Goal: Check status: Check status

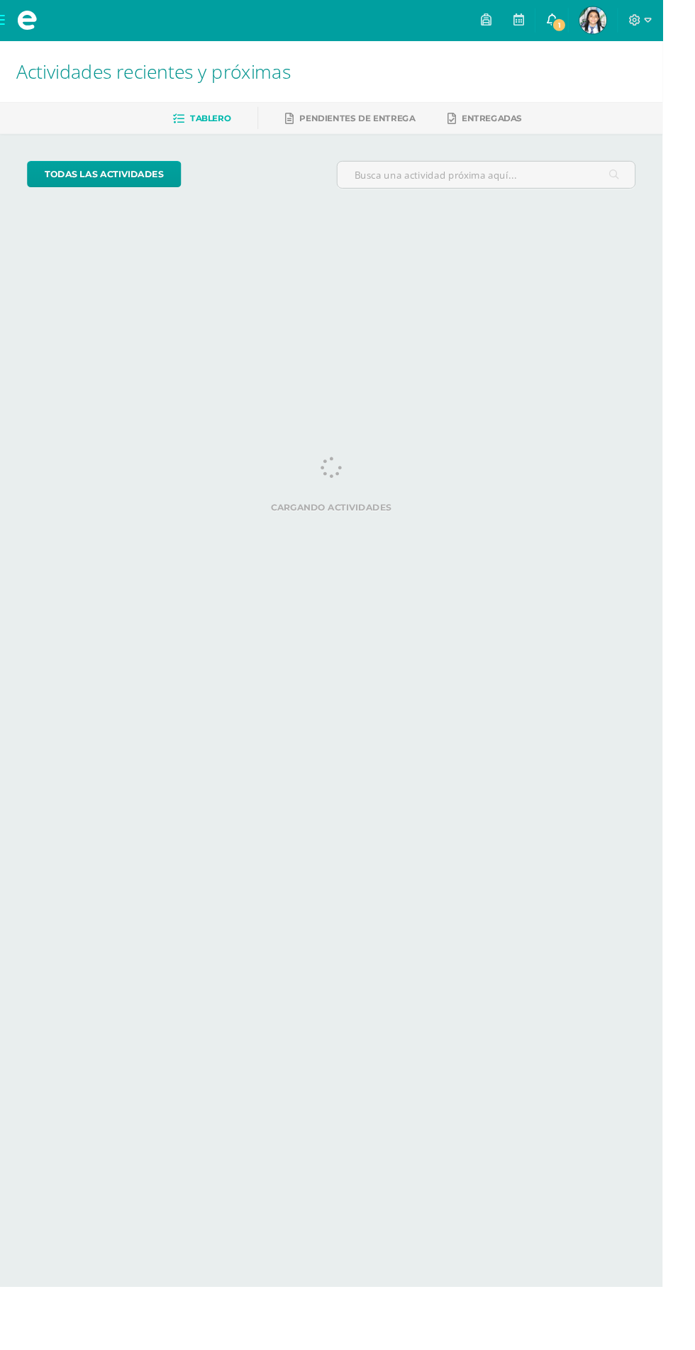
click at [594, 26] on span "1" at bounding box center [587, 26] width 16 height 16
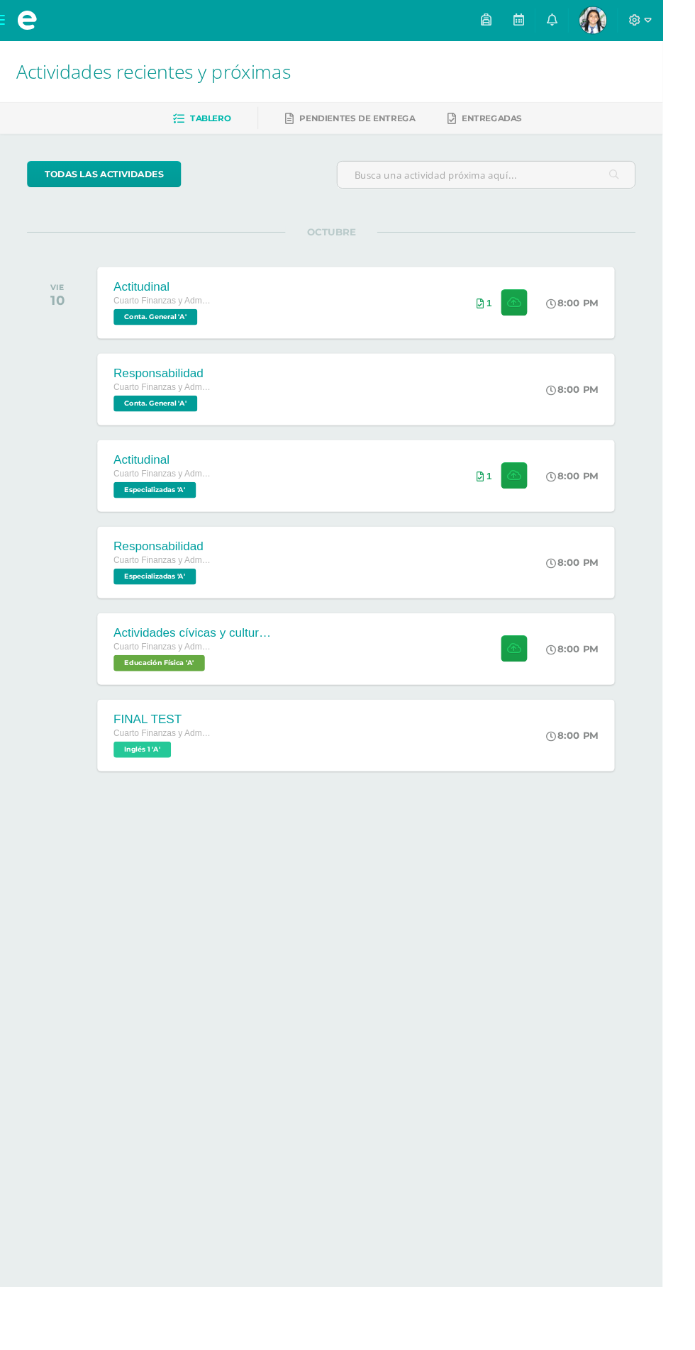
click at [460, 898] on html "Mis cursos Archivos Cerrar panel Ciencias Sociales y Formación Ciudadana Cuarto…" at bounding box center [347, 449] width 695 height 898
click at [639, 22] on span "Luz Mariangel Mi Perfil" at bounding box center [622, 21] width 34 height 28
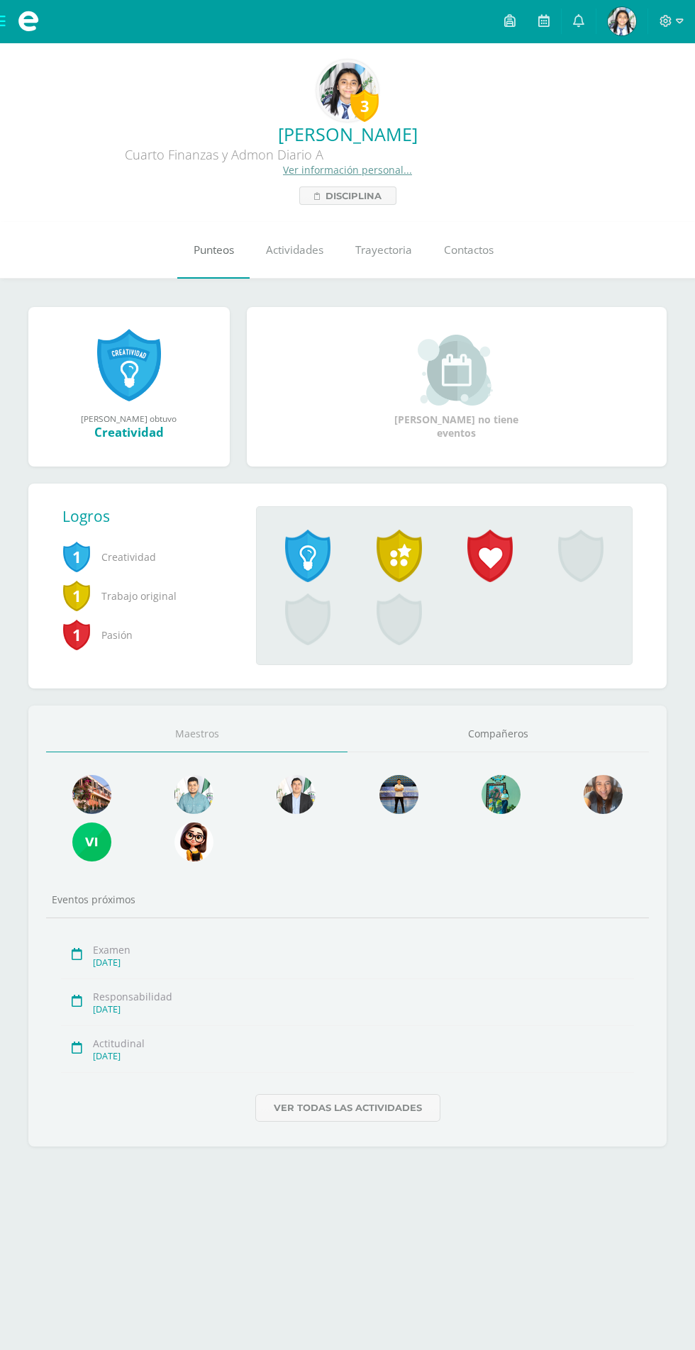
click at [194, 227] on link "Punteos" at bounding box center [213, 250] width 72 height 57
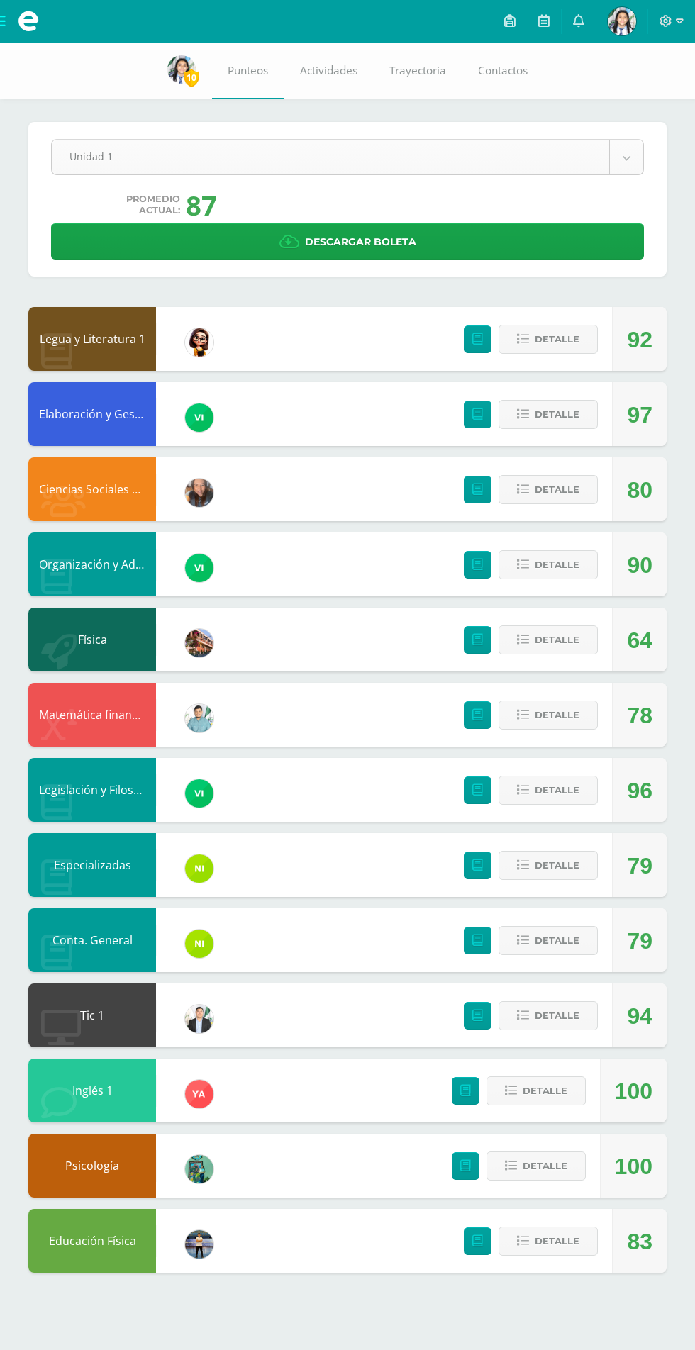
click at [186, 169] on body "Mis cursos Archivos Cerrar panel Ciencias Sociales y Formación Ciudadana Cuarto…" at bounding box center [347, 650] width 695 height 1301
click at [74, 142] on body "Mis cursos Archivos Cerrar panel Ciencias Sociales y Formación Ciudadana Cuarto…" at bounding box center [347, 650] width 695 height 1301
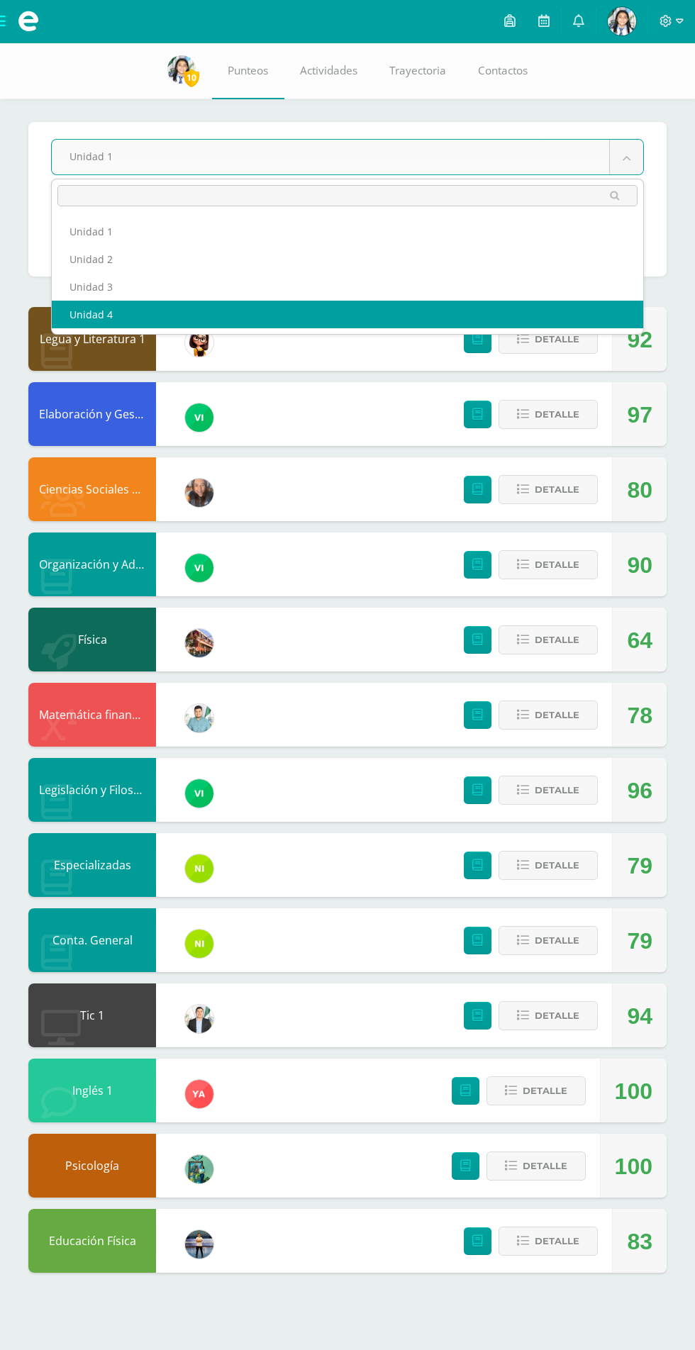
select select "Unidad 4"
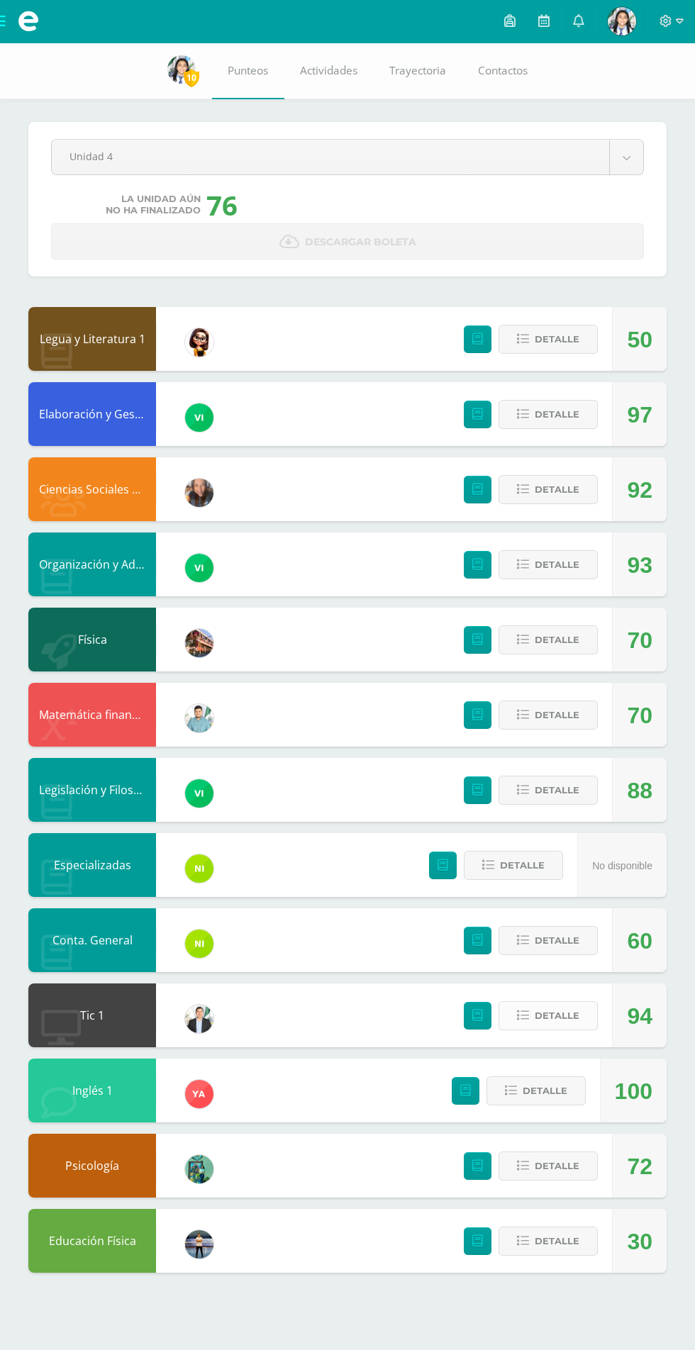
click at [546, 1024] on span "Detalle" at bounding box center [557, 1016] width 45 height 26
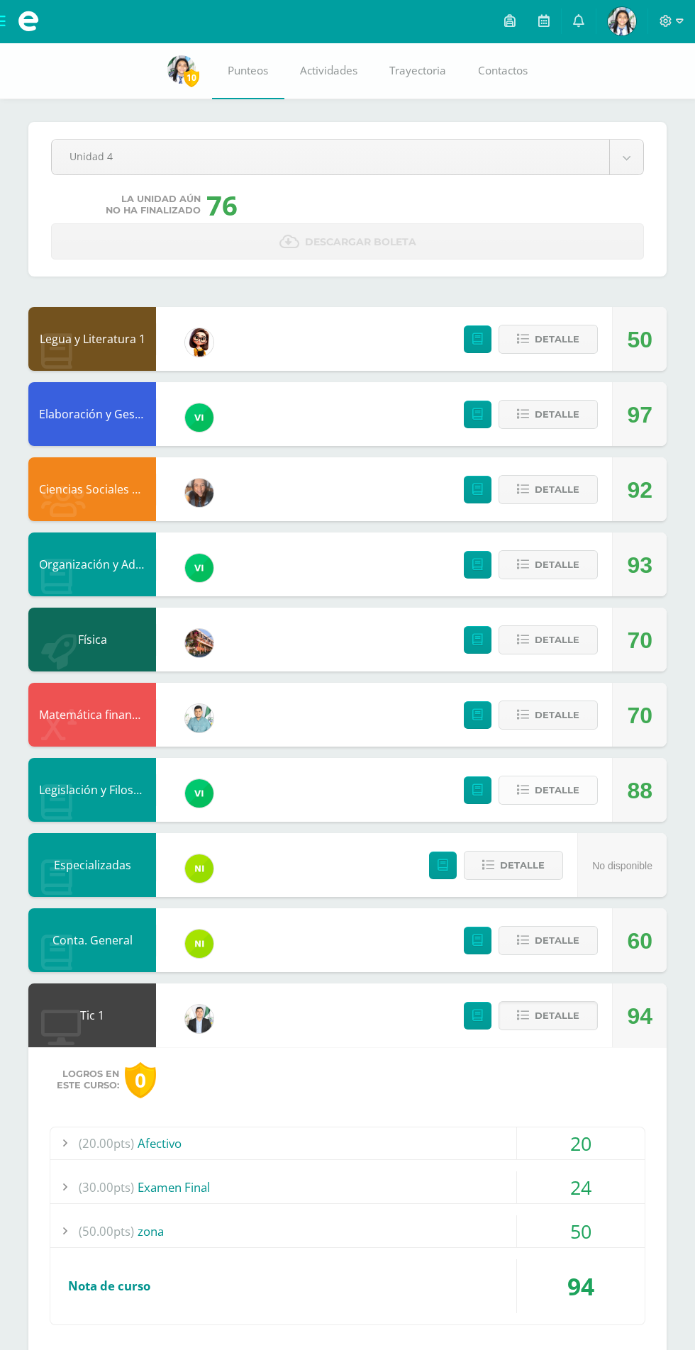
click at [580, 792] on button "Detalle" at bounding box center [547, 790] width 99 height 29
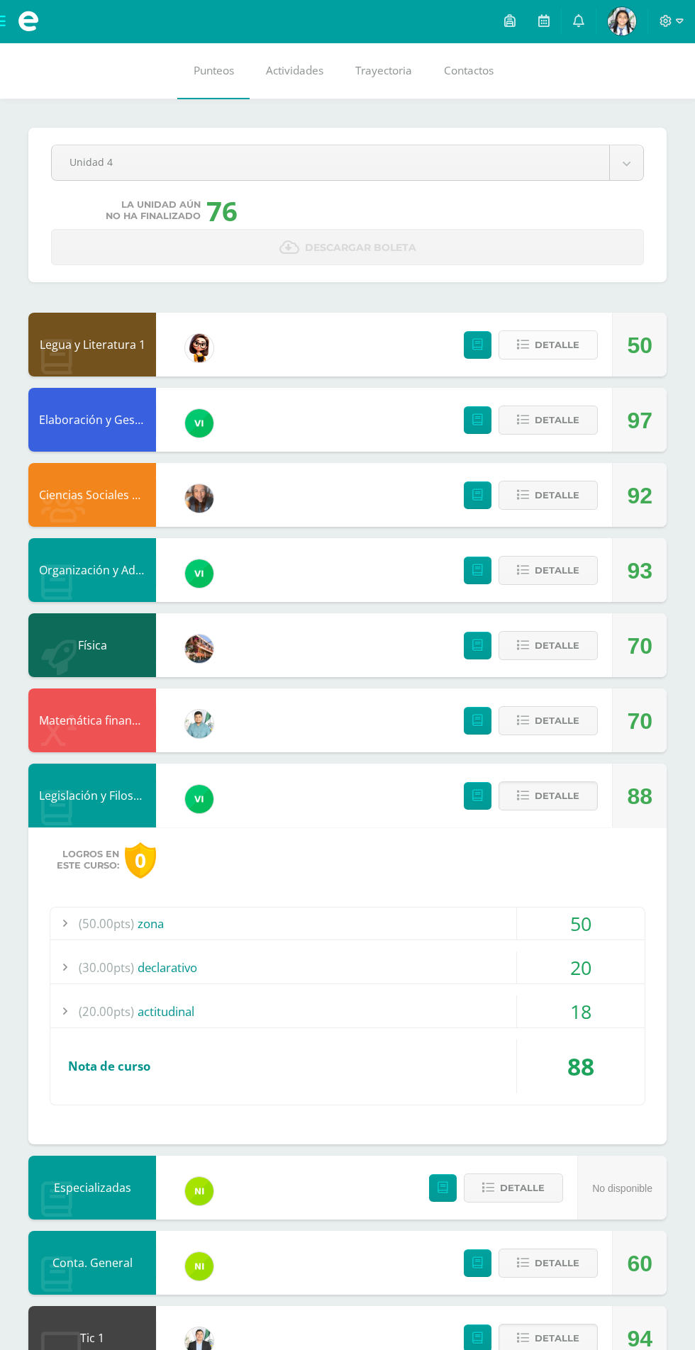
click at [594, 357] on button "Detalle" at bounding box center [547, 344] width 99 height 29
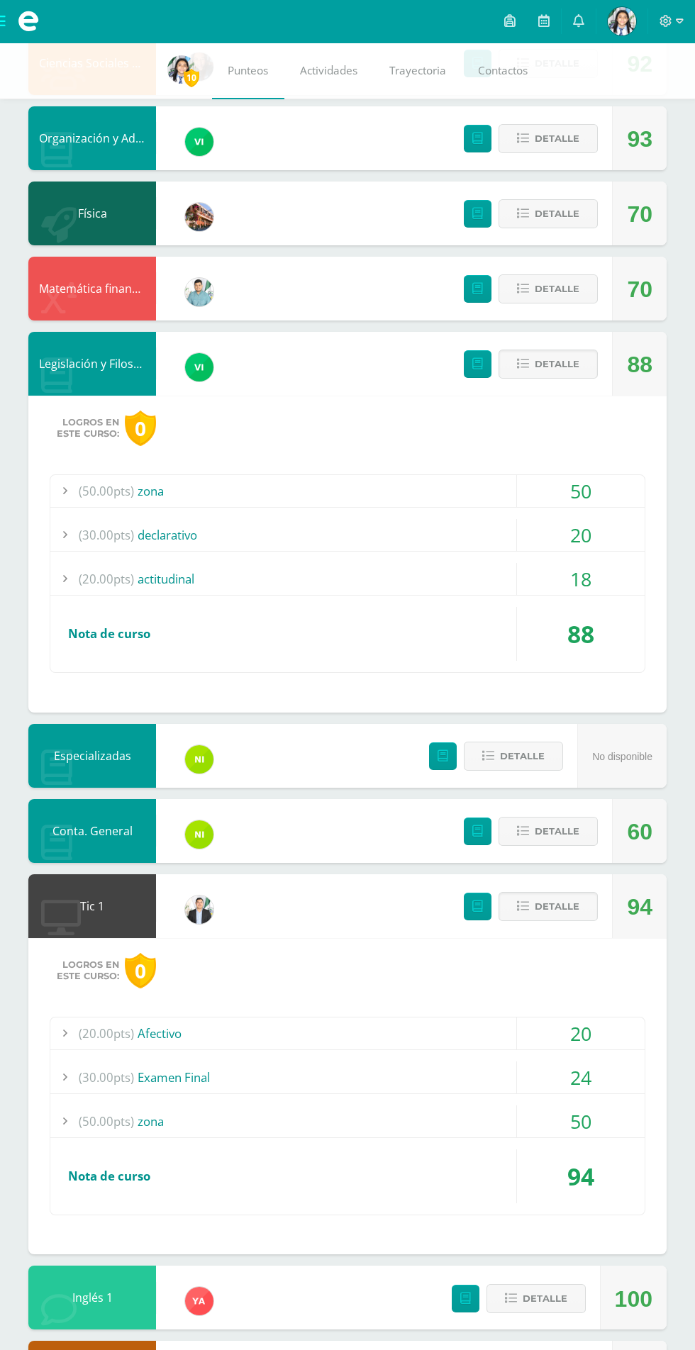
scroll to position [764, 0]
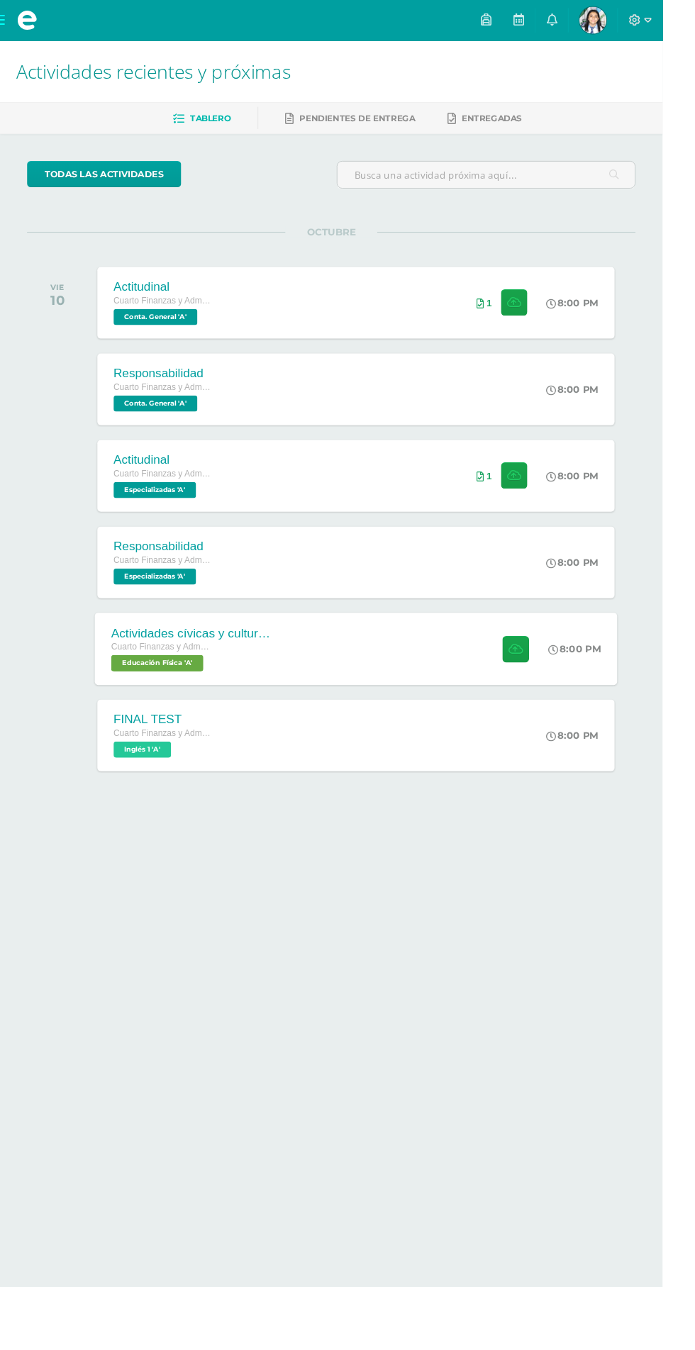
click at [577, 680] on icon at bounding box center [580, 681] width 11 height 11
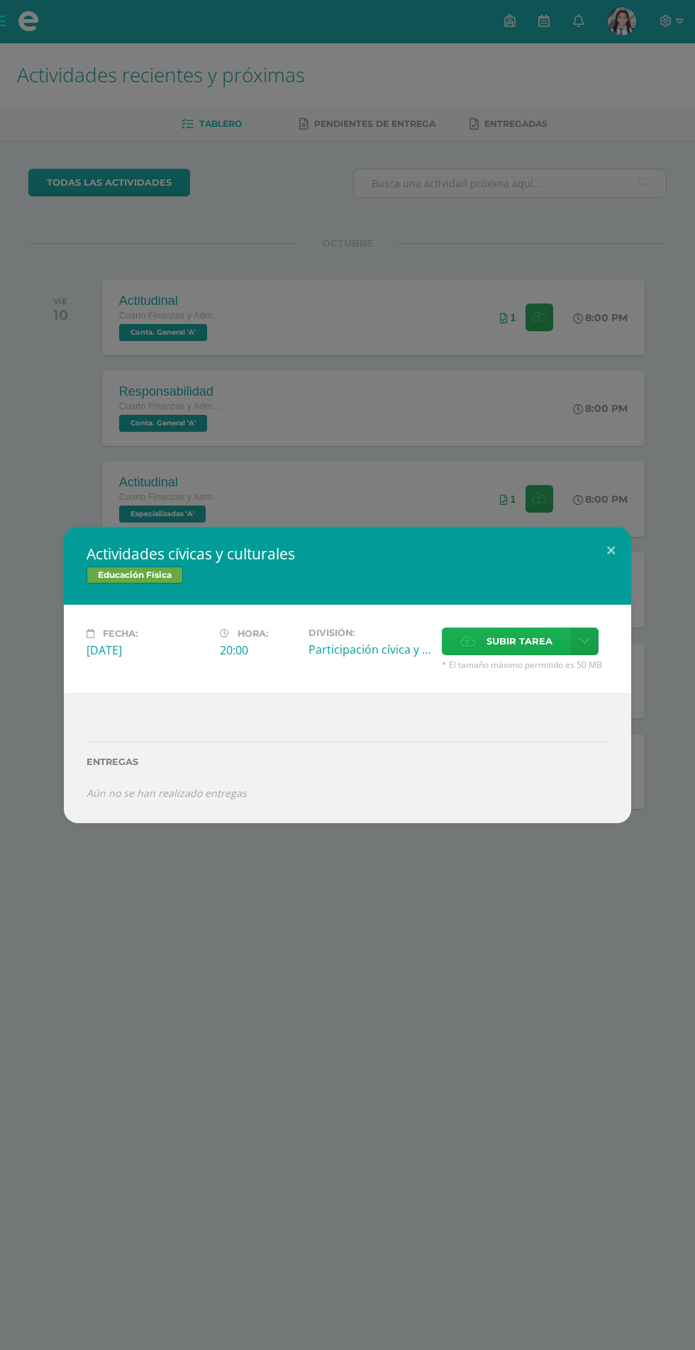
click at [540, 646] on span "Subir tarea" at bounding box center [519, 641] width 66 height 26
click at [0, 0] on input "Subir tarea" at bounding box center [0, 0] width 0 height 0
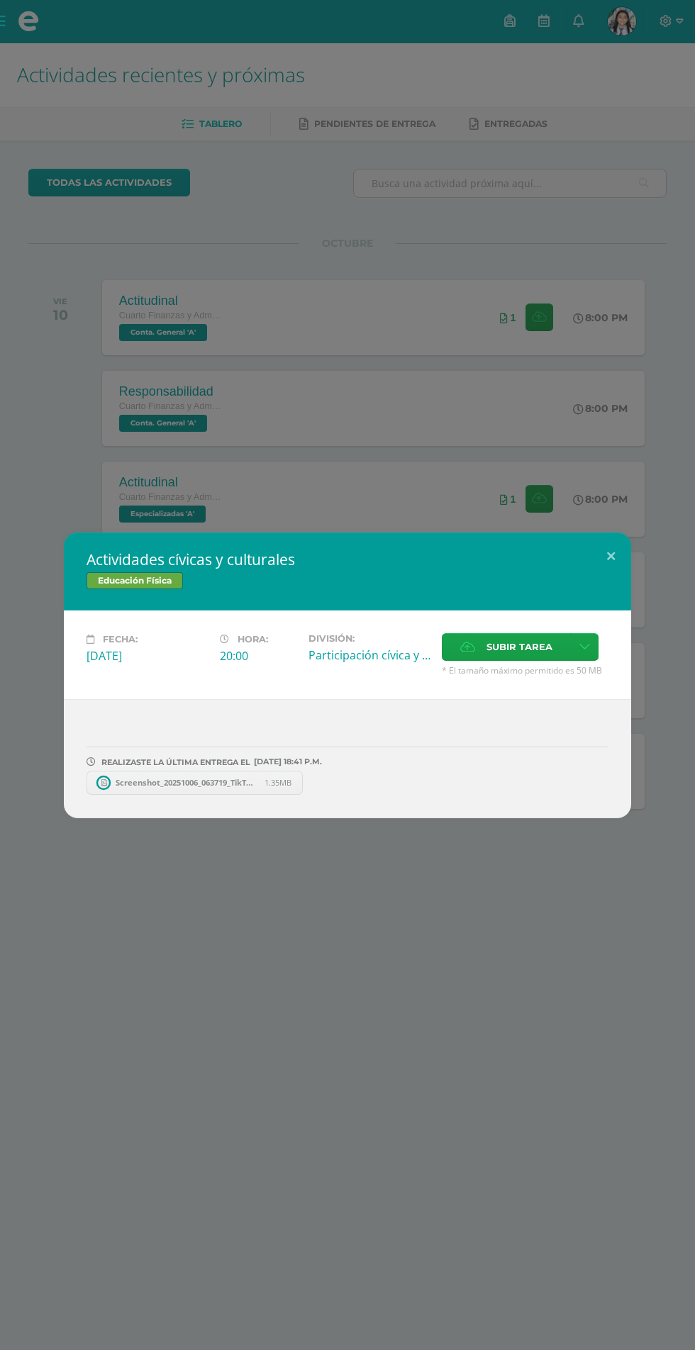
click at [298, 782] on link "Screenshot_20251006_063719_TikTok.jpg 1.35MB" at bounding box center [194, 783] width 216 height 24
click at [305, 782] on icon at bounding box center [304, 783] width 6 height 10
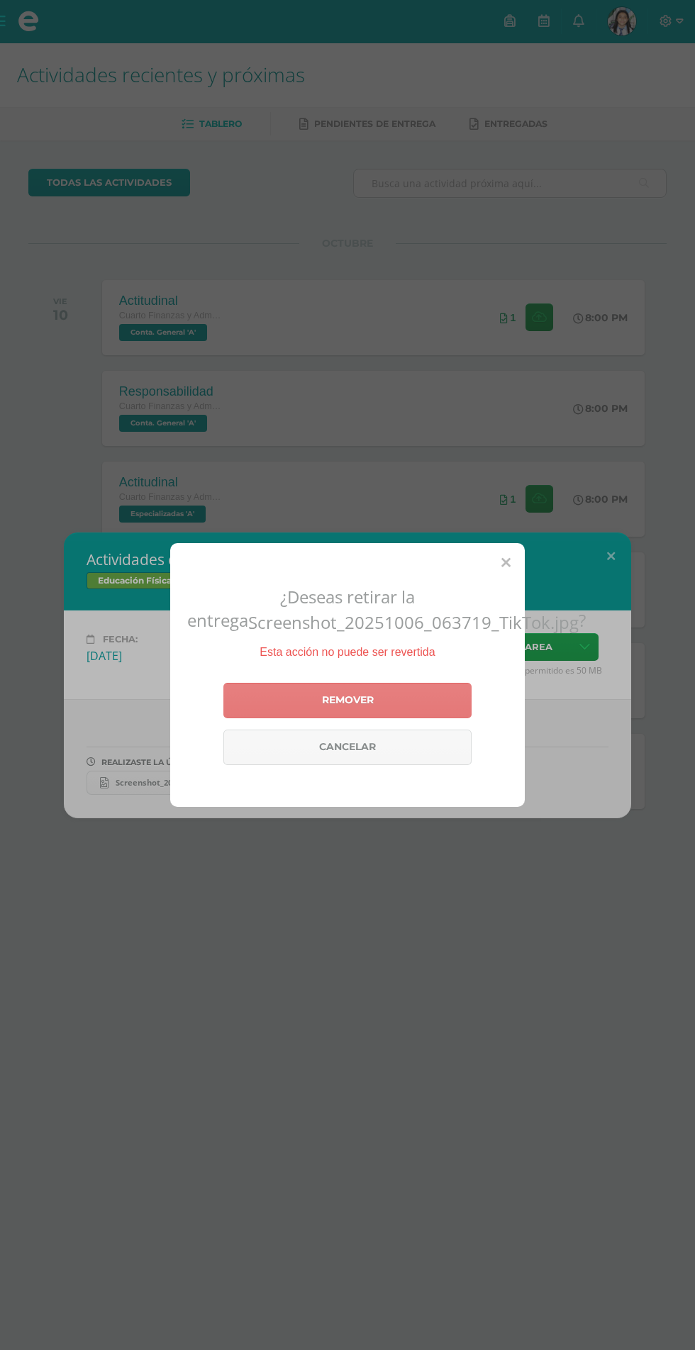
click at [393, 718] on link "Remover" at bounding box center [347, 700] width 248 height 35
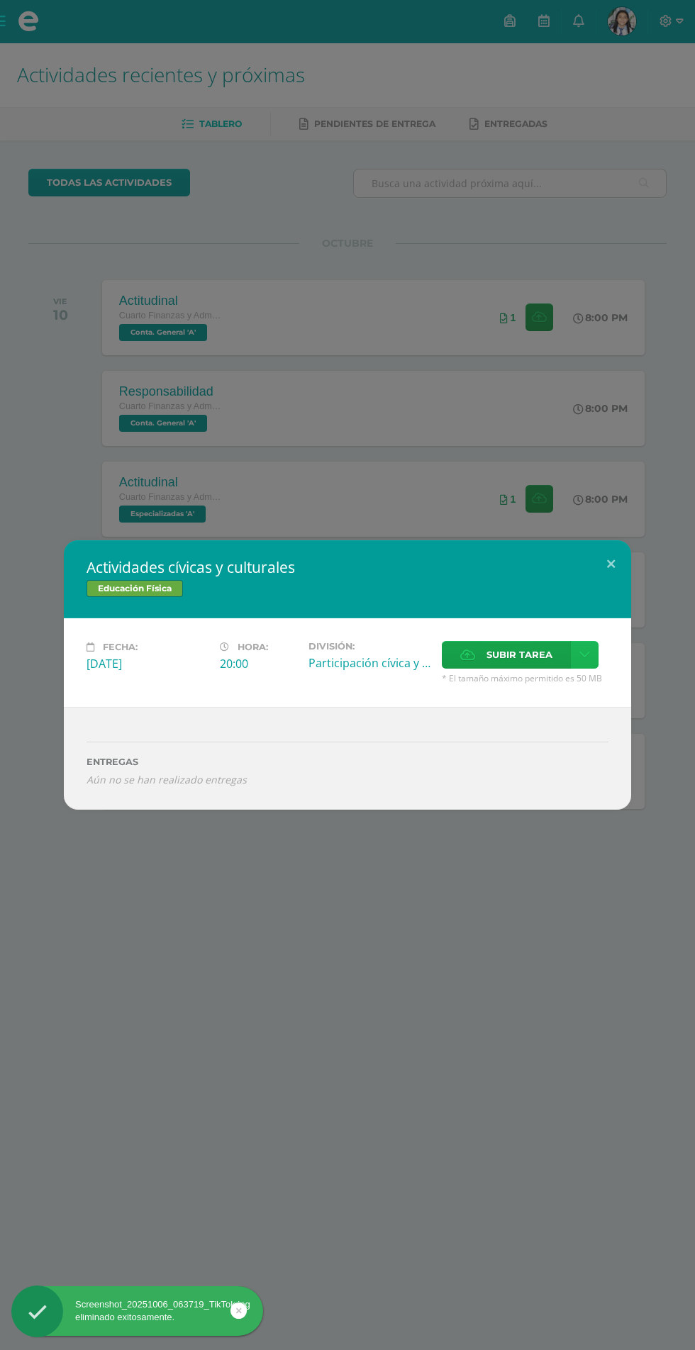
click at [577, 655] on link at bounding box center [585, 655] width 28 height 28
click at [508, 654] on span "Subir tarea" at bounding box center [519, 655] width 66 height 26
click at [0, 0] on input "Subir tarea" at bounding box center [0, 0] width 0 height 0
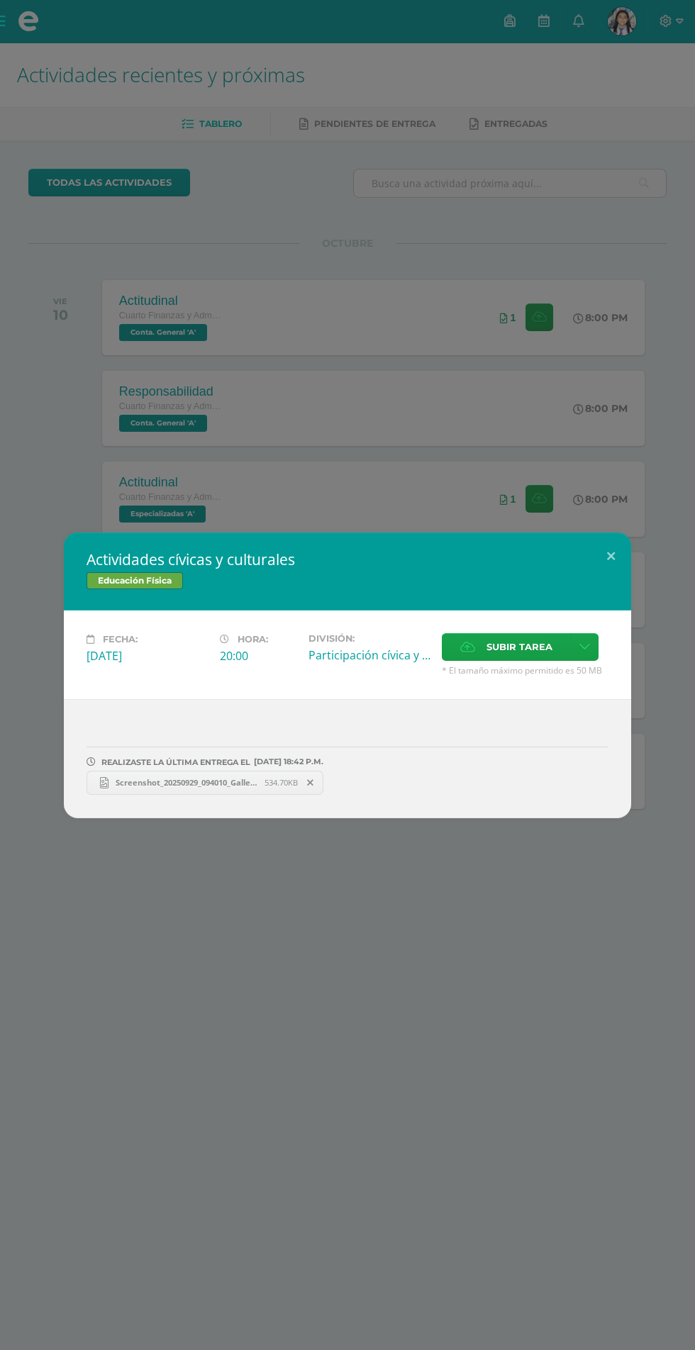
click at [230, 771] on link "Screenshot_20250929_094010_Gallery.jpg 534.70KB" at bounding box center [204, 783] width 237 height 24
click at [499, 908] on div "Actividades cívicas y culturales Educación Física Fecha: [DATE] Hora: 20:00 Div…" at bounding box center [347, 675] width 695 height 1350
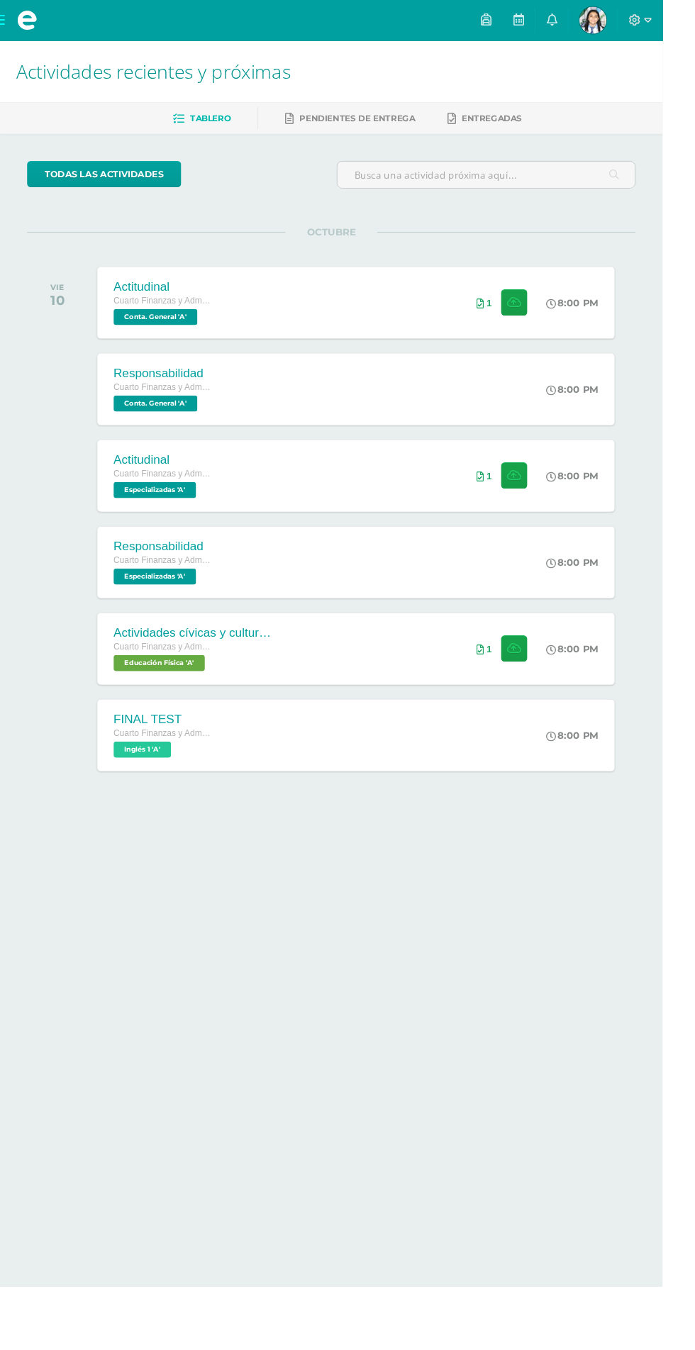
click at [27, 21] on span at bounding box center [28, 21] width 21 height 21
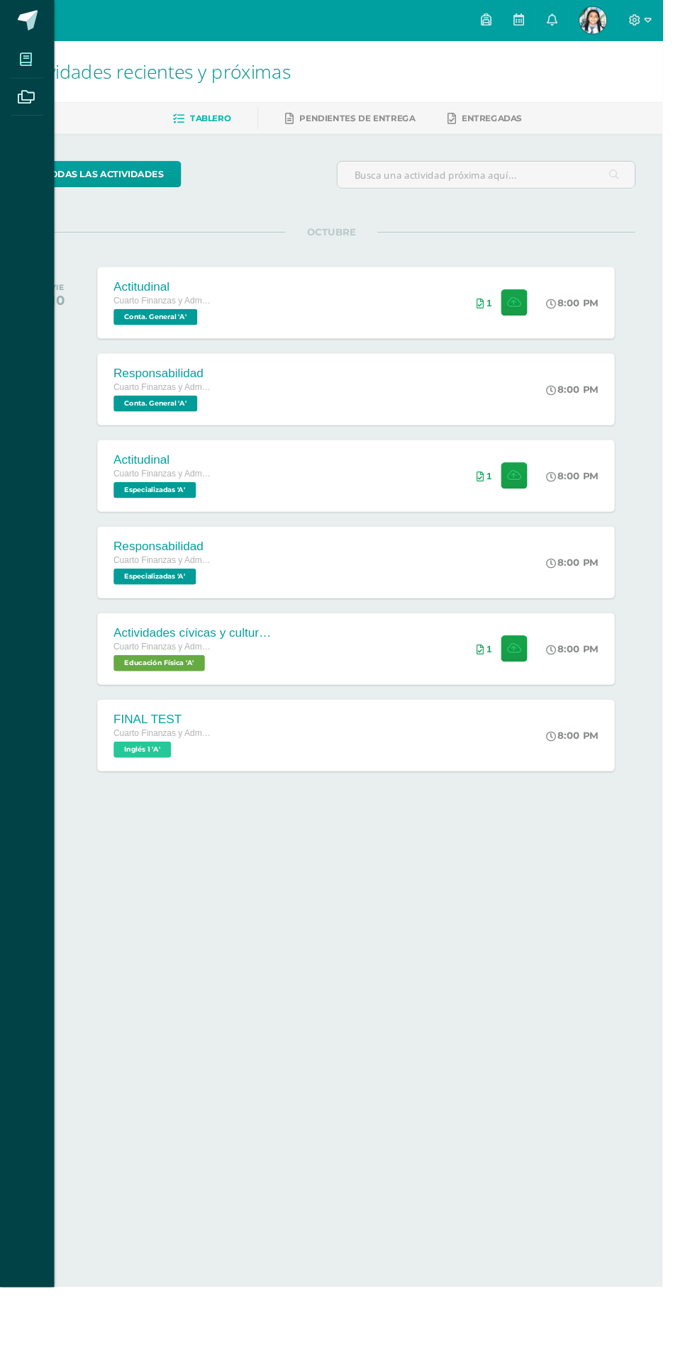
click at [27, 62] on icon at bounding box center [27, 62] width 13 height 14
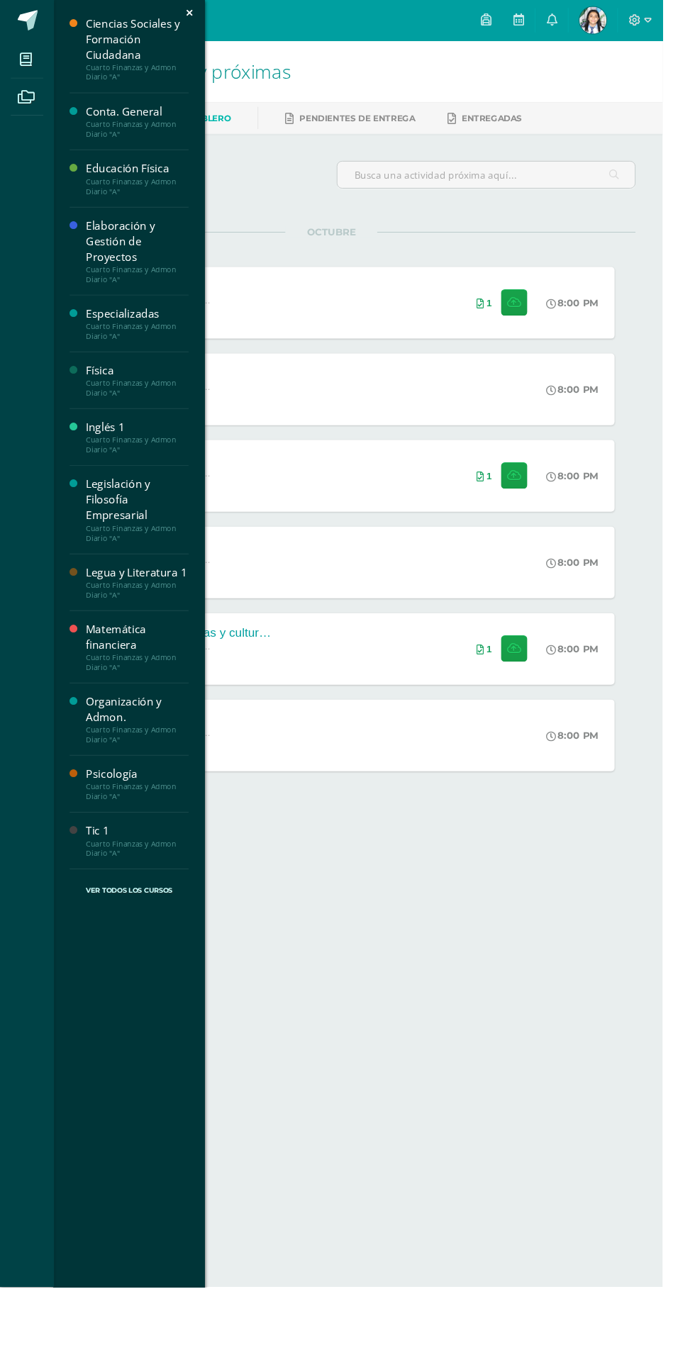
click at [107, 200] on div "Cuarto Finanzas y Admon Diario "A"" at bounding box center [144, 196] width 108 height 20
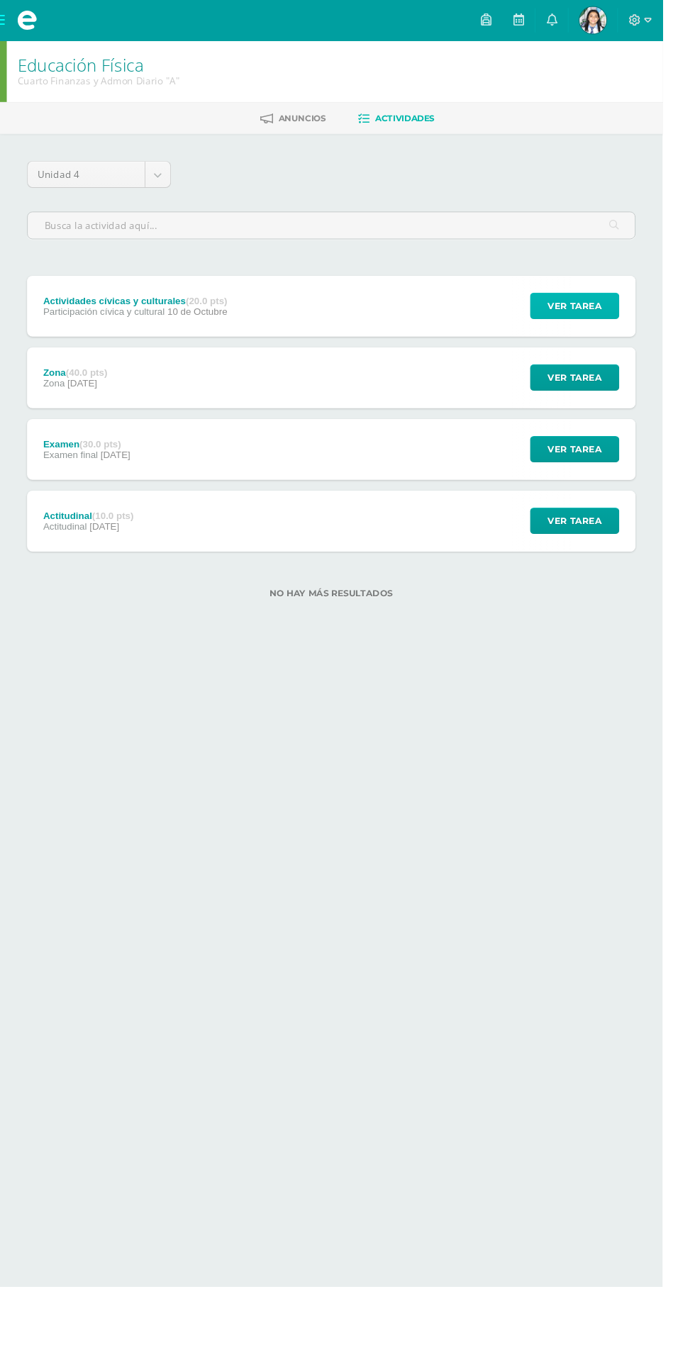
click at [615, 315] on span "Ver tarea" at bounding box center [602, 321] width 57 height 26
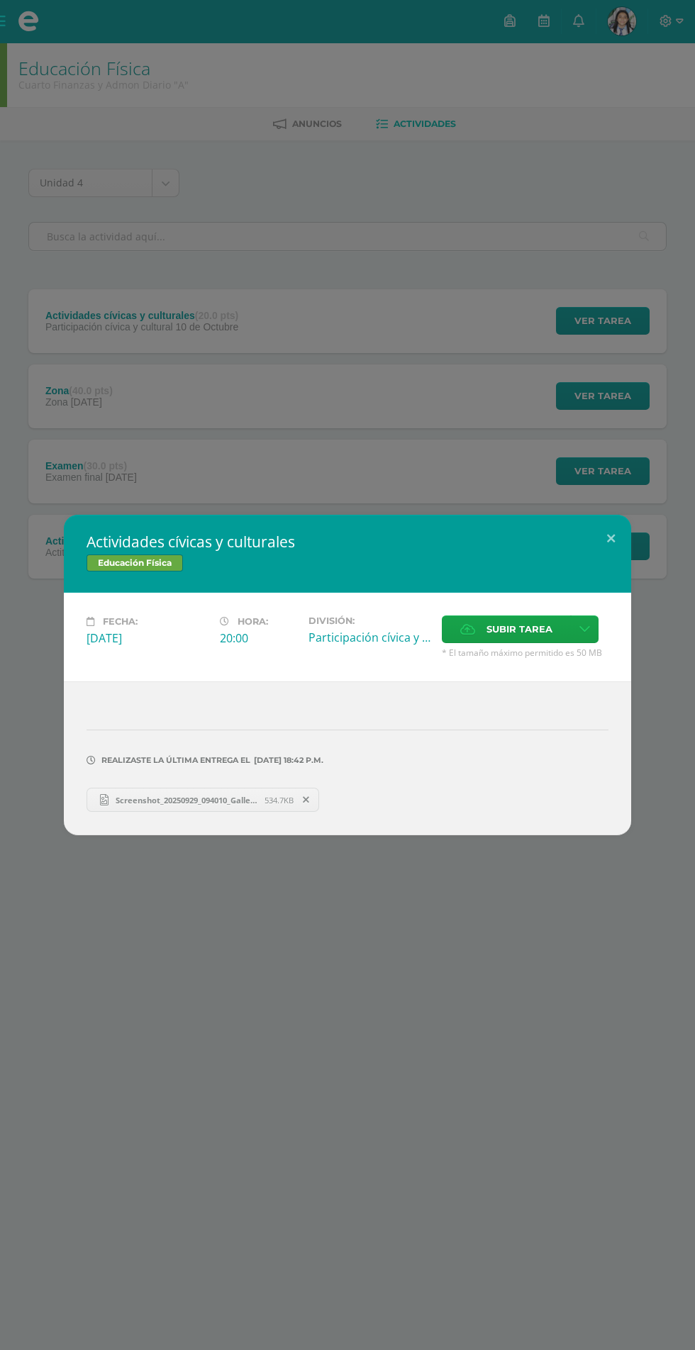
click at [605, 359] on div "Actividades cívicas y culturales Educación Física Fecha: [DATE] Hora: 20:00 Div…" at bounding box center [347, 675] width 695 height 1350
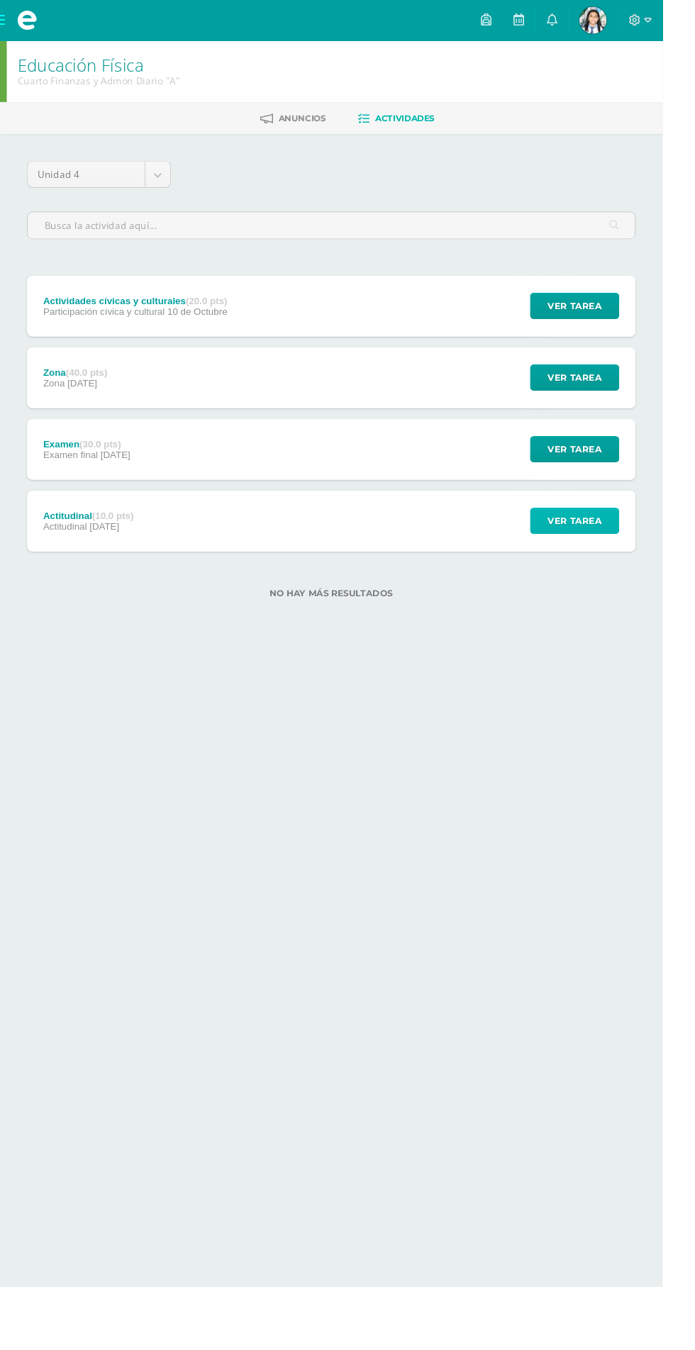
click at [608, 553] on span "Ver tarea" at bounding box center [602, 546] width 57 height 26
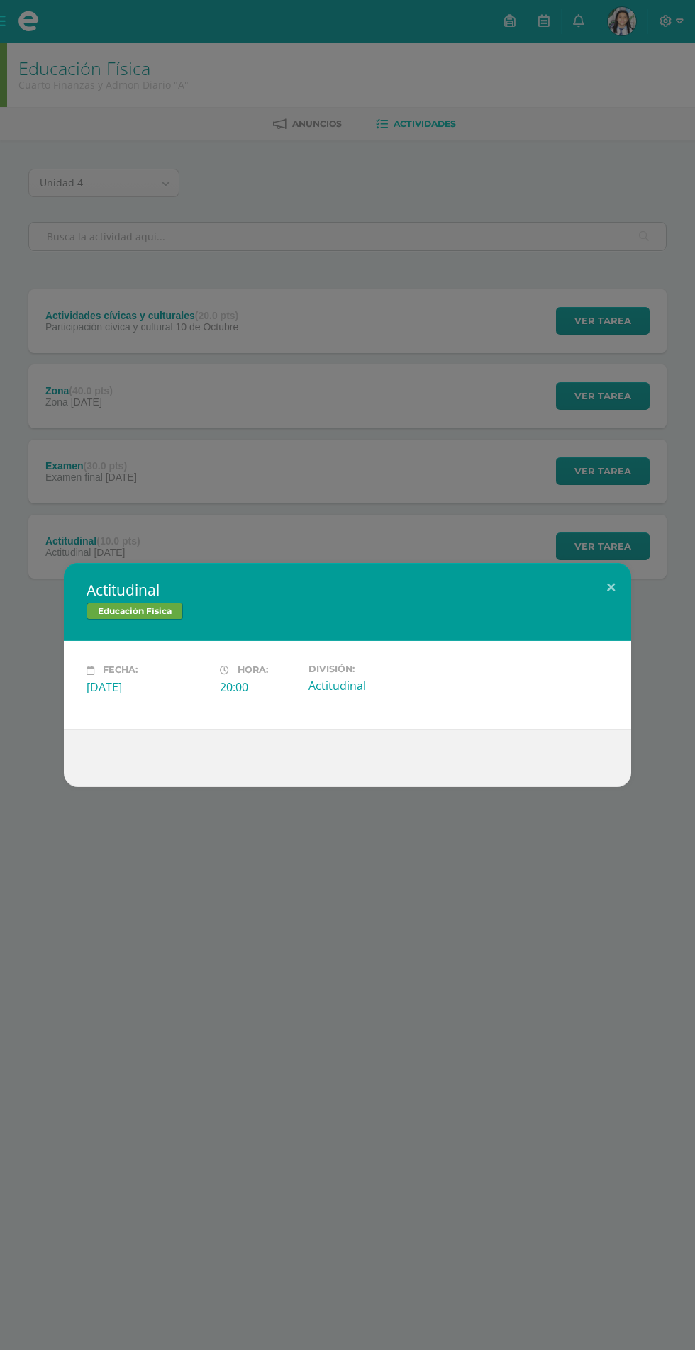
click at [607, 447] on div "Actitudinal Educación Física Fecha: [DATE] Hora: 20:00 División:" at bounding box center [347, 675] width 695 height 1350
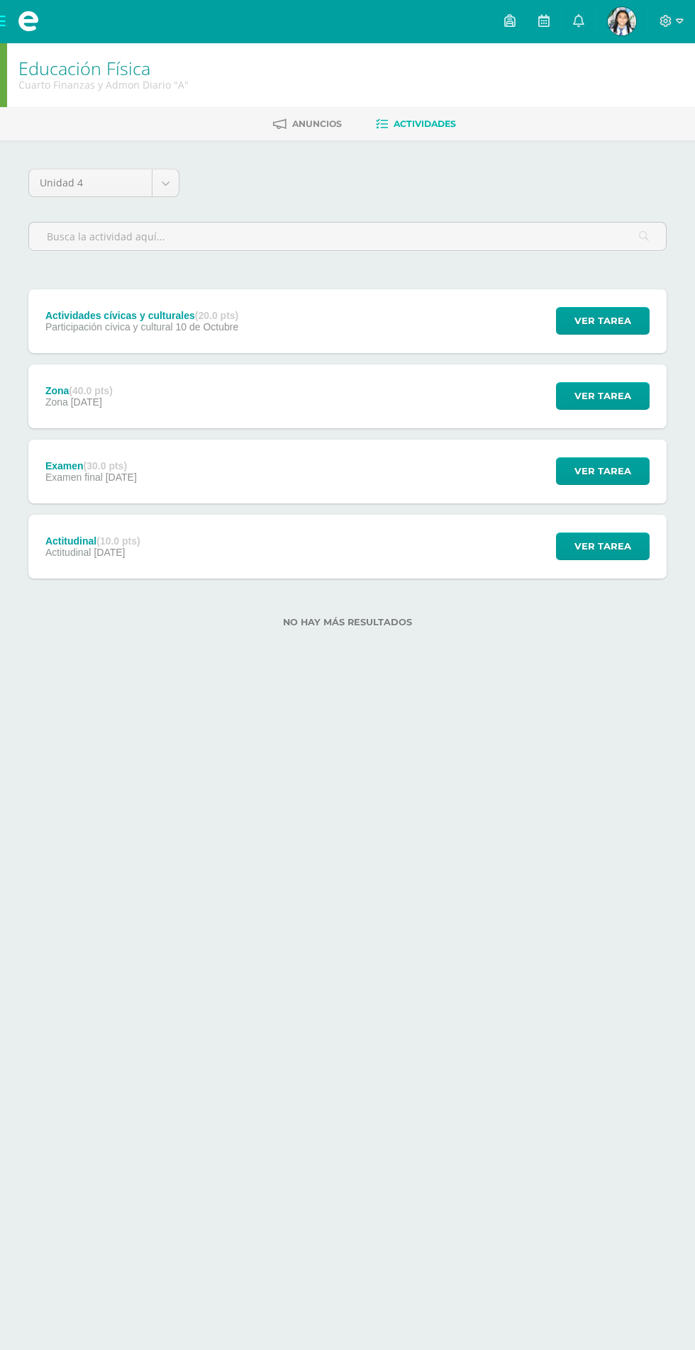
click at [590, 396] on div "Actitudinal Educación Física Fecha: [DATE] Hora: 20:00 División:" at bounding box center [347, 675] width 695 height 1350
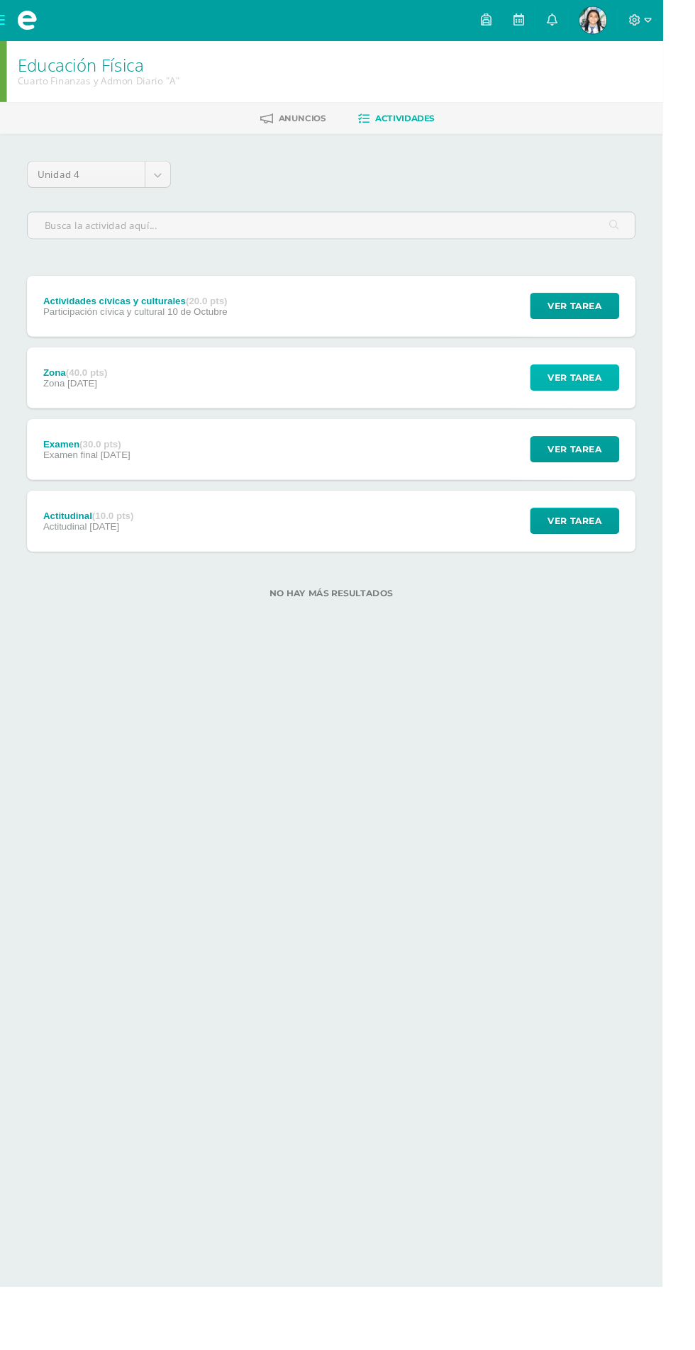
click at [624, 396] on span "Ver tarea" at bounding box center [602, 396] width 57 height 26
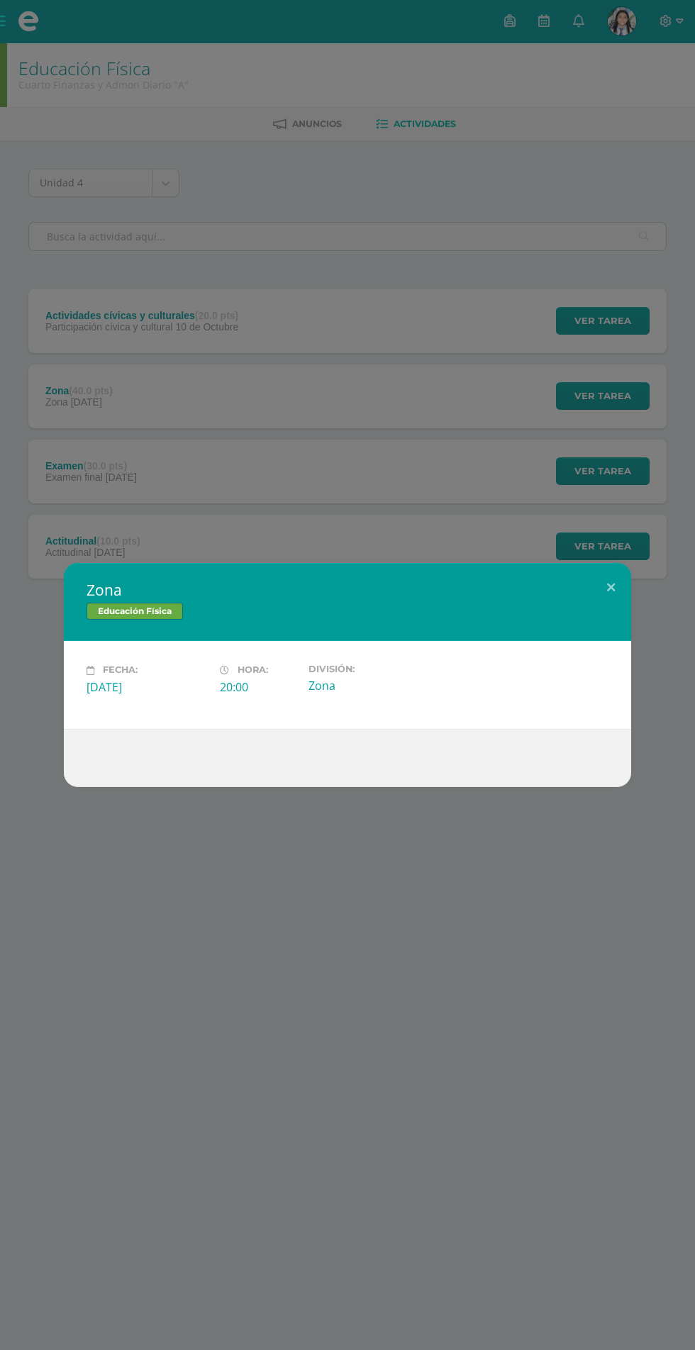
click at [601, 423] on div "Zona Educación Física Fecha: [DATE] Hora: 20:00 División: Zona" at bounding box center [347, 675] width 695 height 1350
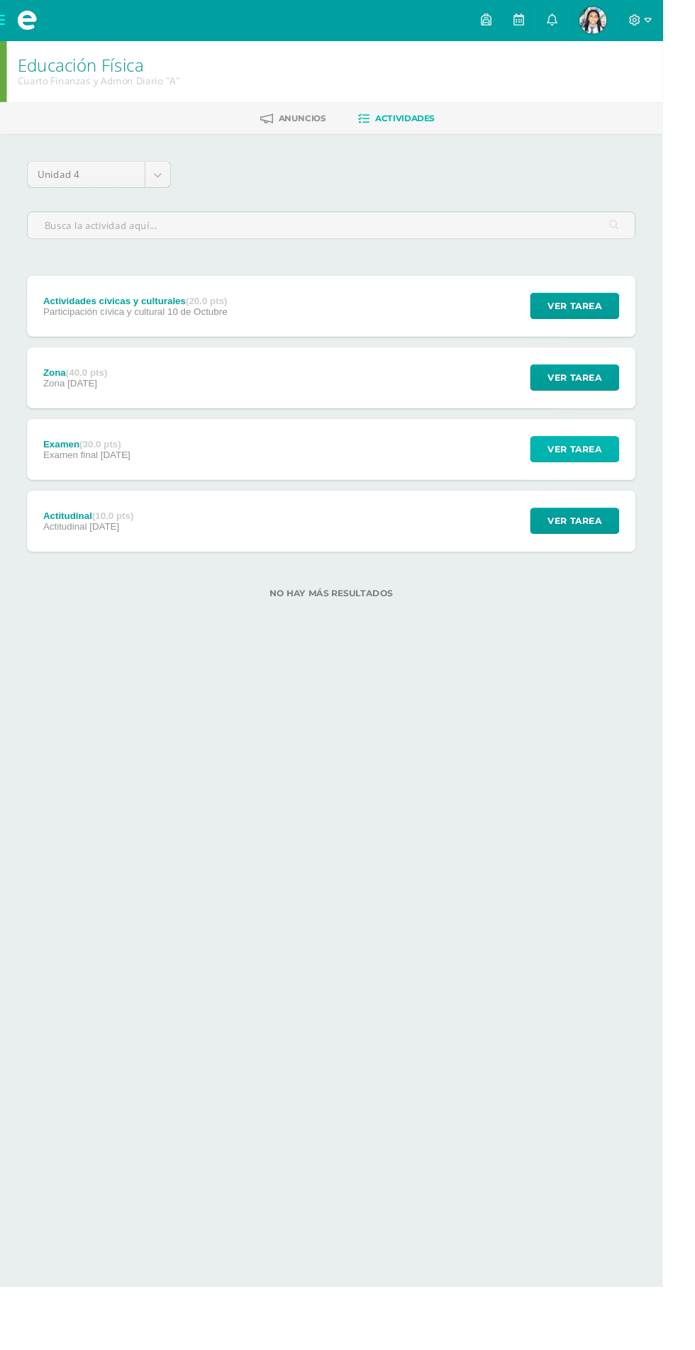
click at [596, 470] on span "Ver tarea" at bounding box center [602, 471] width 57 height 26
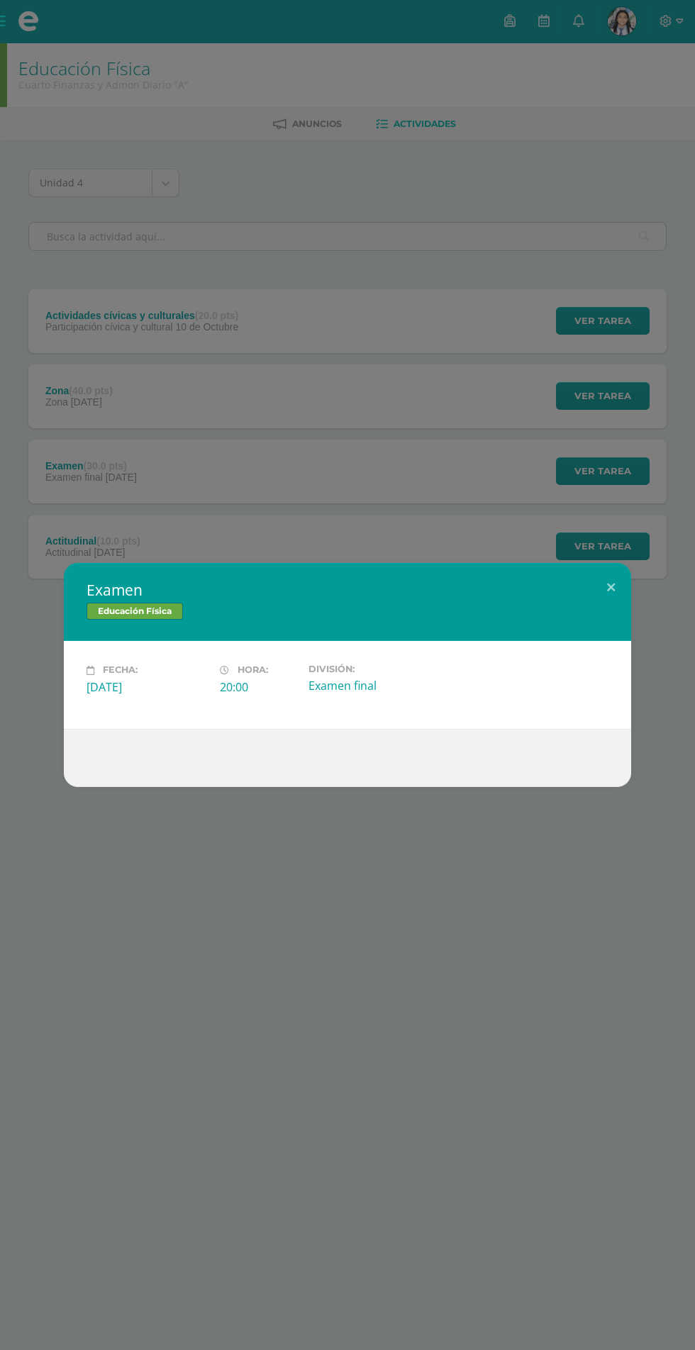
click at [583, 440] on div "Examen Educación Física Fecha: [DATE] Hora: 20:00 División:" at bounding box center [347, 675] width 695 height 1350
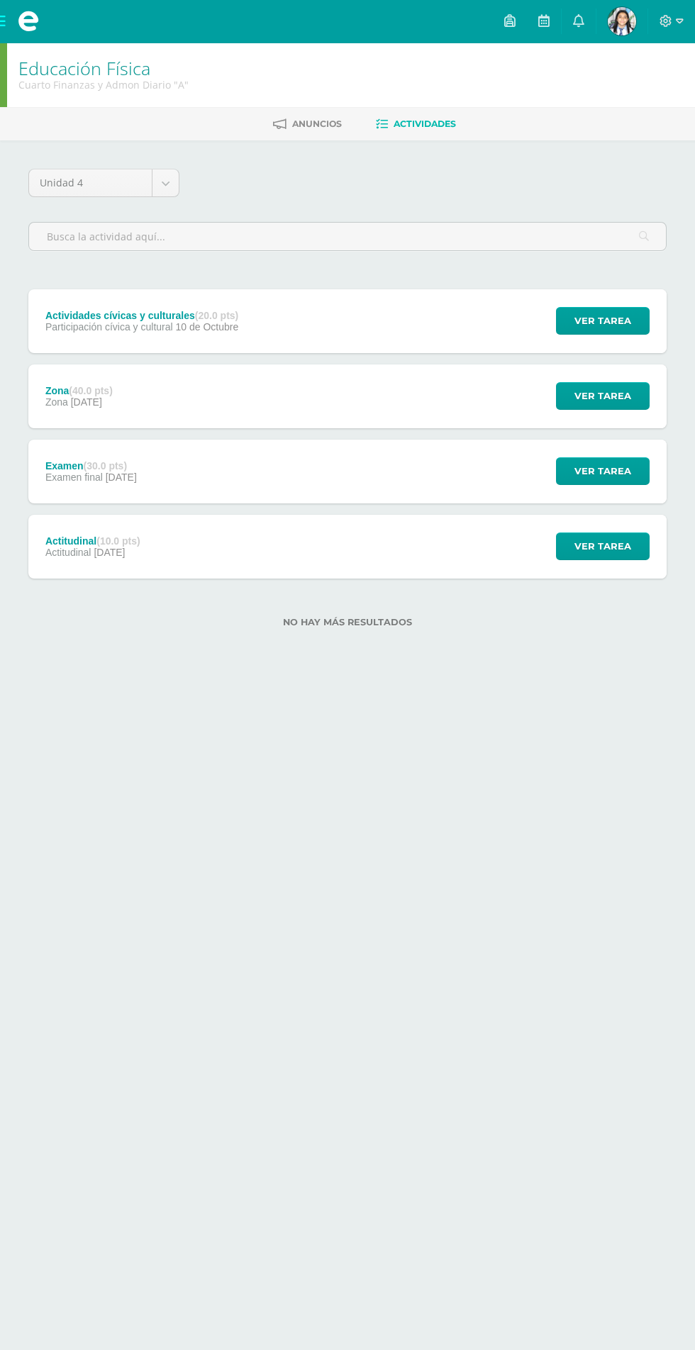
click at [623, 316] on div "Examen Educación Física Fecha: [DATE] Hora: 20:00 División:" at bounding box center [347, 675] width 695 height 1350
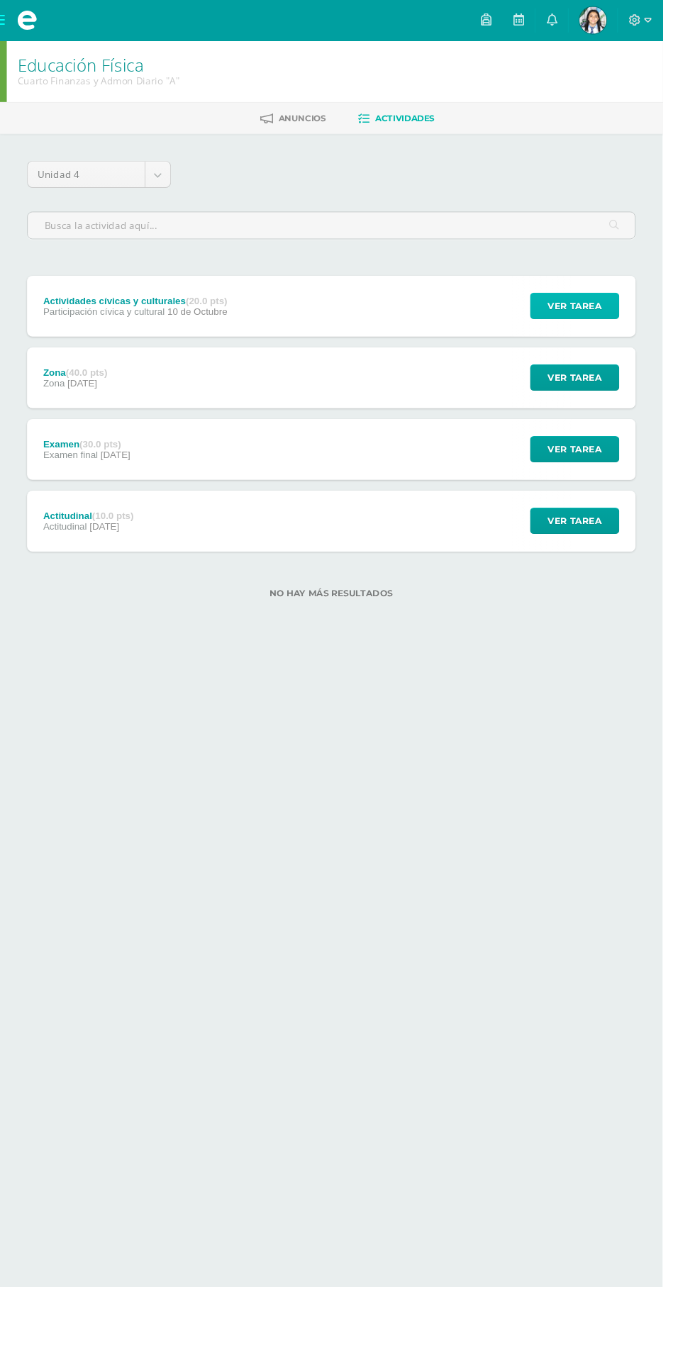
click at [635, 327] on button "Ver tarea" at bounding box center [603, 321] width 94 height 28
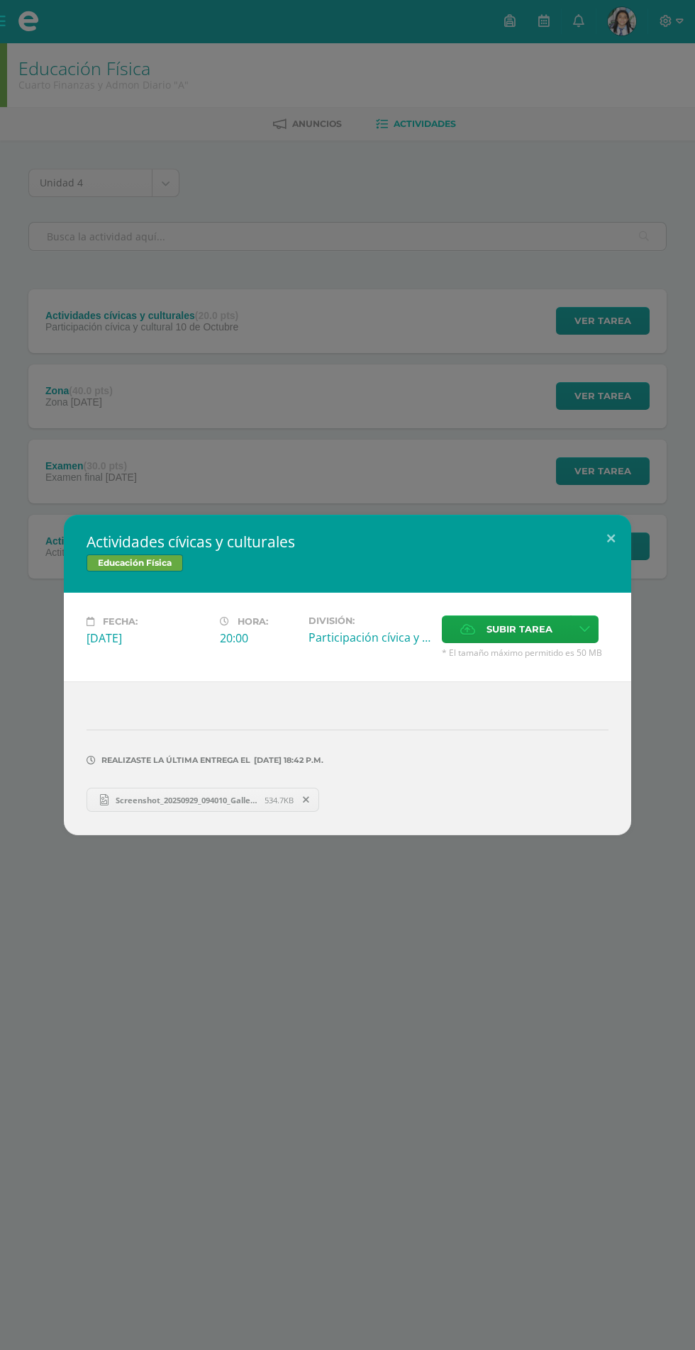
click at [635, 378] on div "Actividades cívicas y culturales Educación Física Fecha: [DATE] Hora: 20:00 Div…" at bounding box center [347, 675] width 695 height 1350
